Goal: Information Seeking & Learning: Learn about a topic

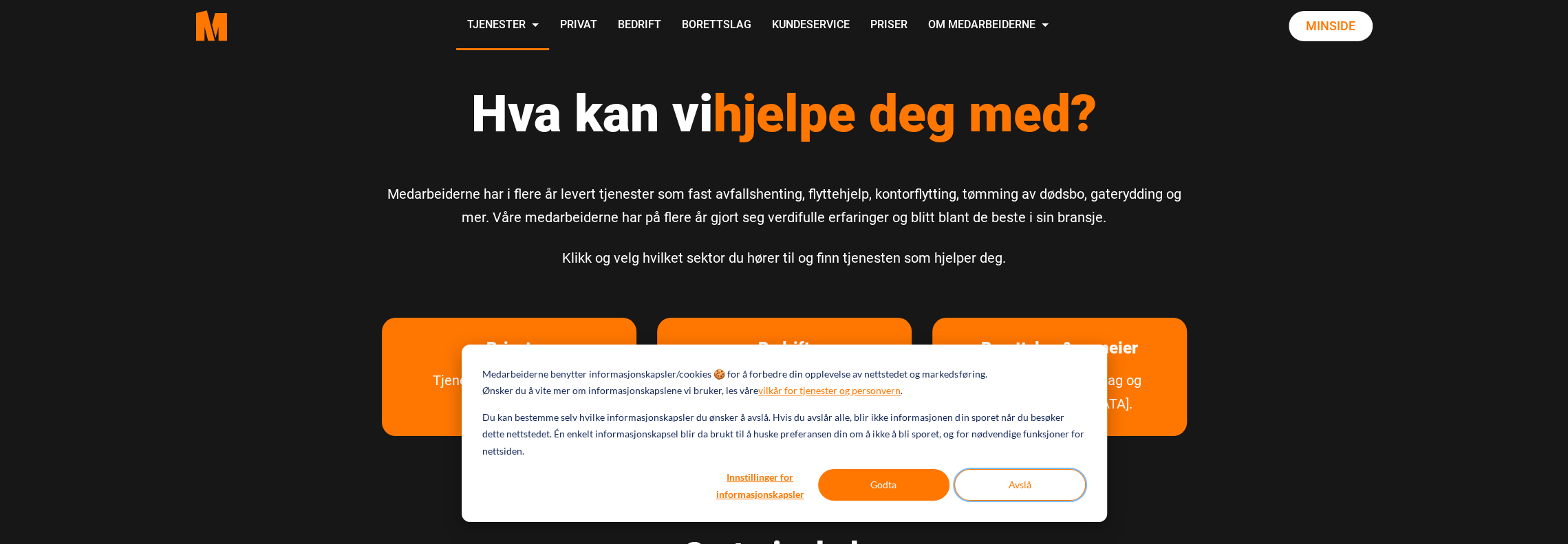
click at [1013, 486] on button "Avslå" at bounding box center [1020, 485] width 131 height 32
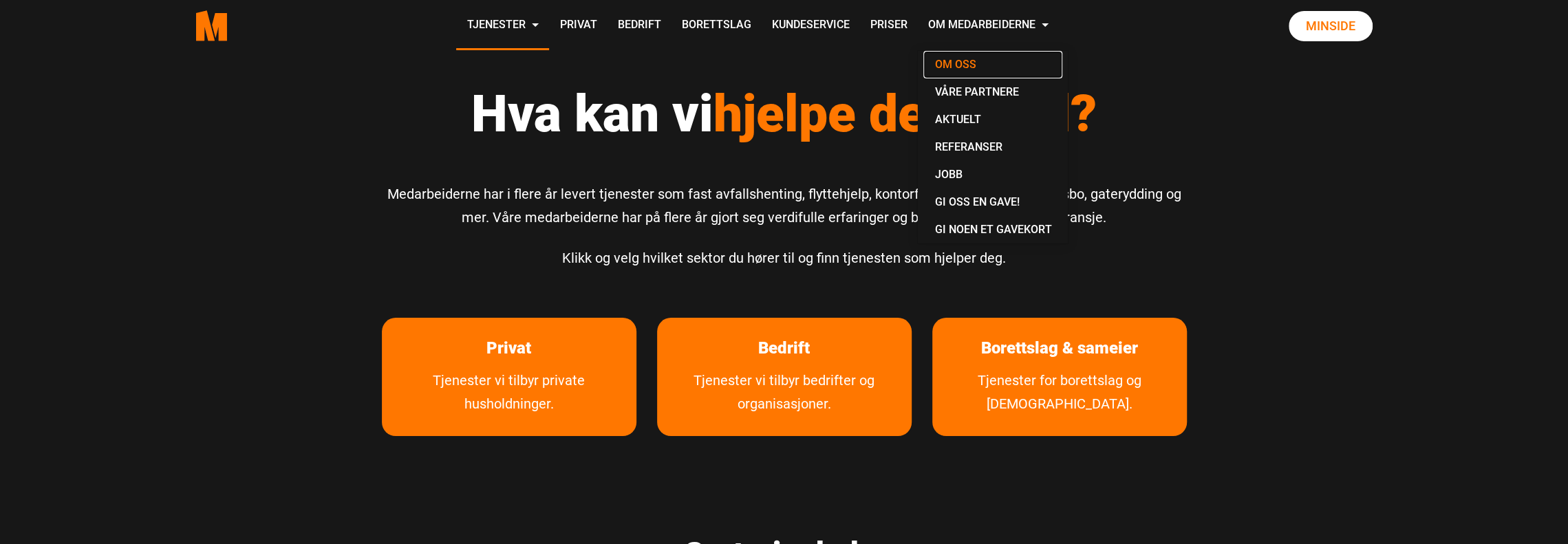
click at [961, 66] on link "Om oss" at bounding box center [992, 65] width 139 height 28
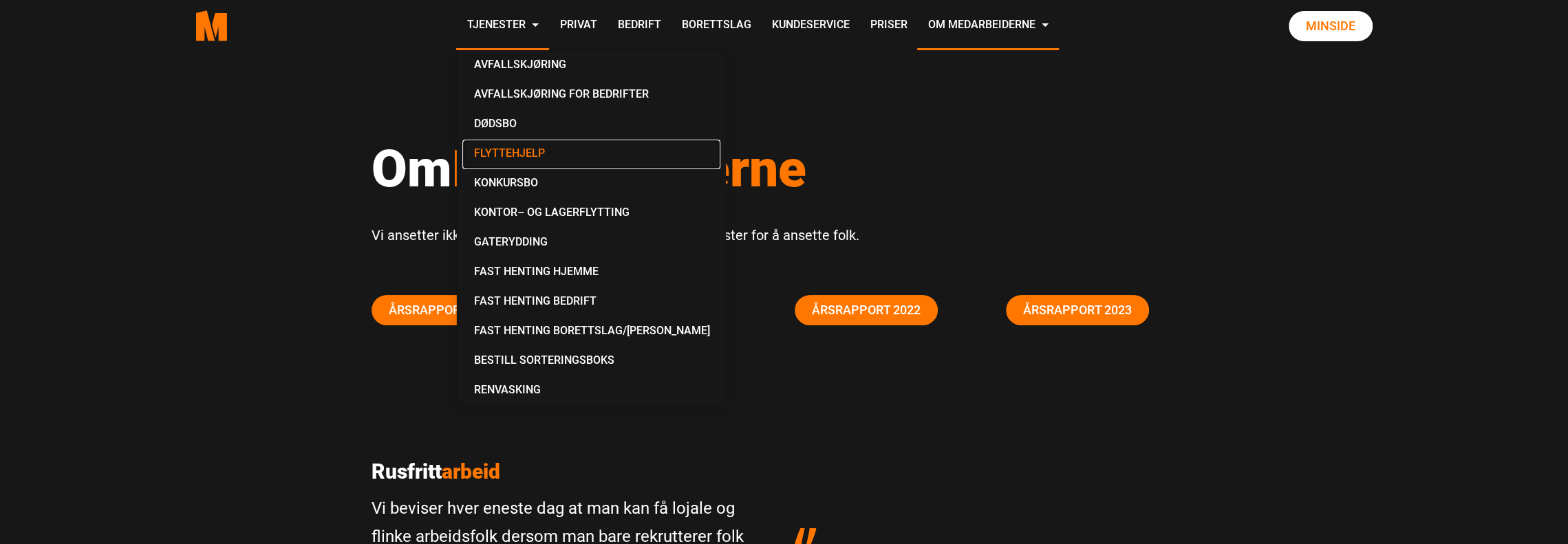
click at [520, 148] on link "Flyttehjelp" at bounding box center [591, 154] width 258 height 29
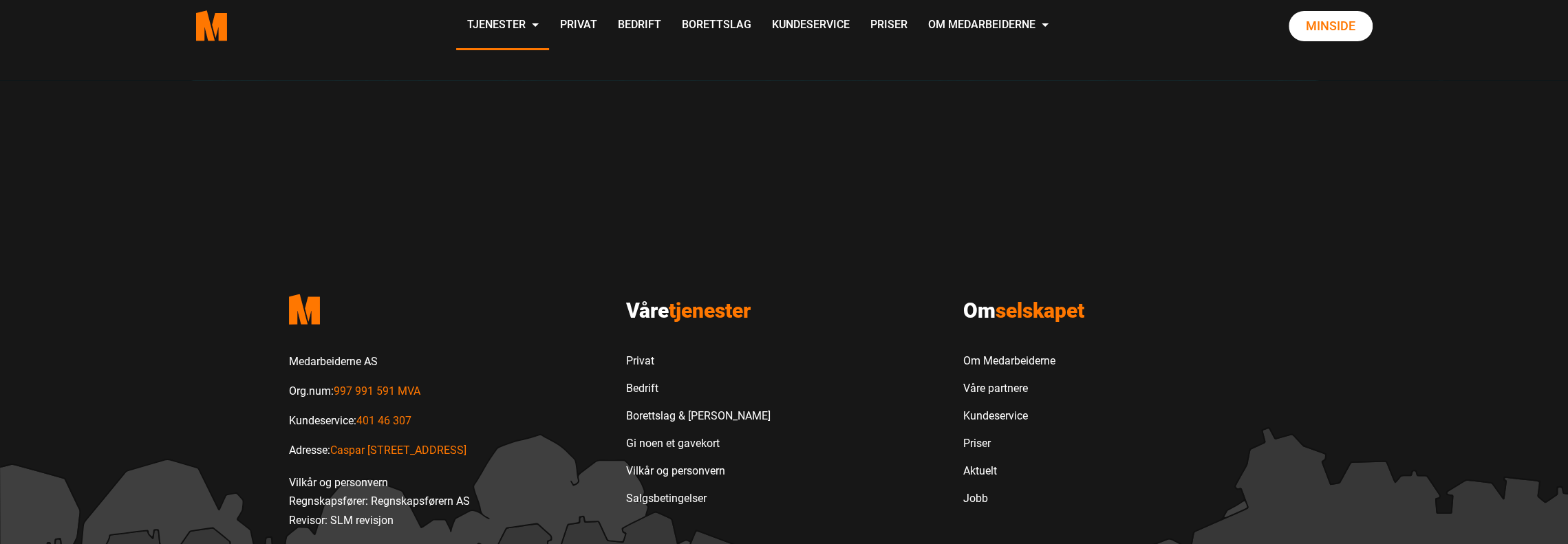
scroll to position [1560, 0]
